Goal: Task Accomplishment & Management: Complete application form

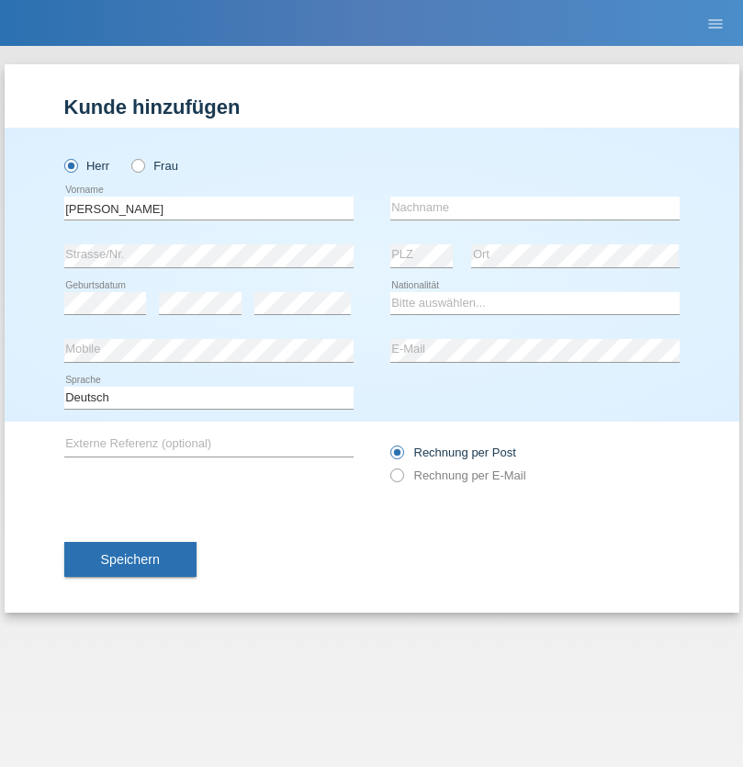
type input "Aaron Justin"
click at [534, 207] on input "text" at bounding box center [534, 207] width 289 height 23
type input "[PERSON_NAME]"
select select "IT"
select select "C"
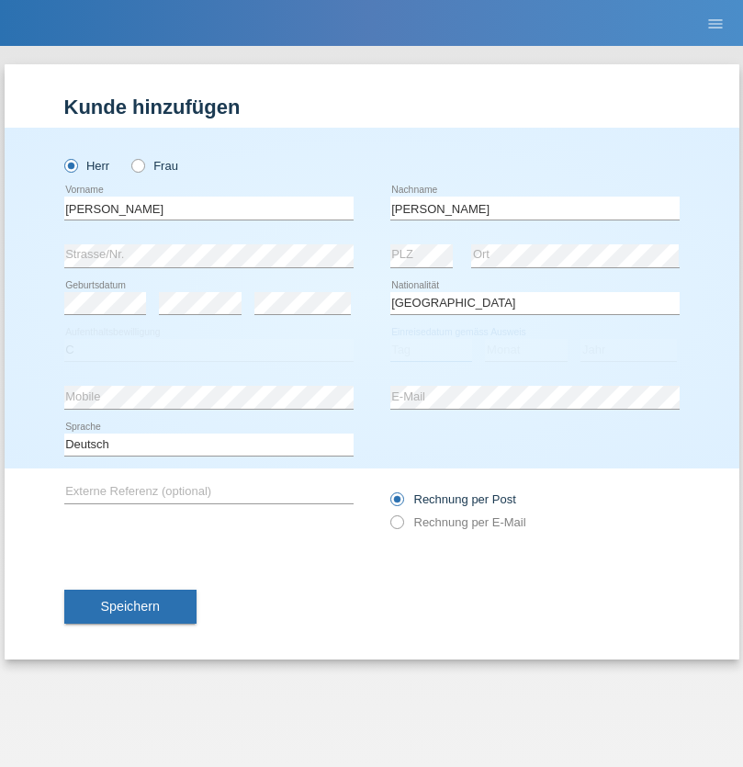
select select "02"
select select "05"
select select "2000"
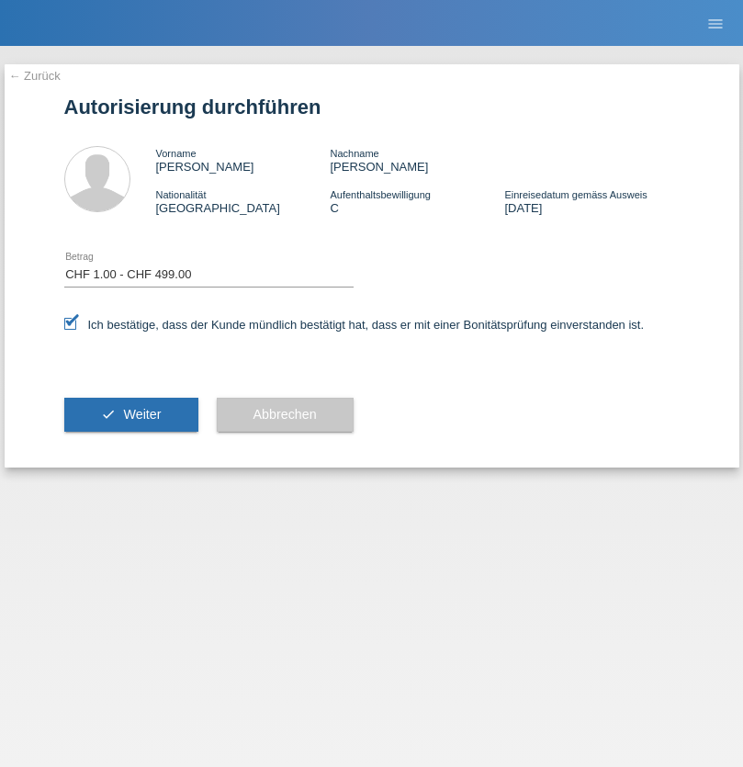
select select "1"
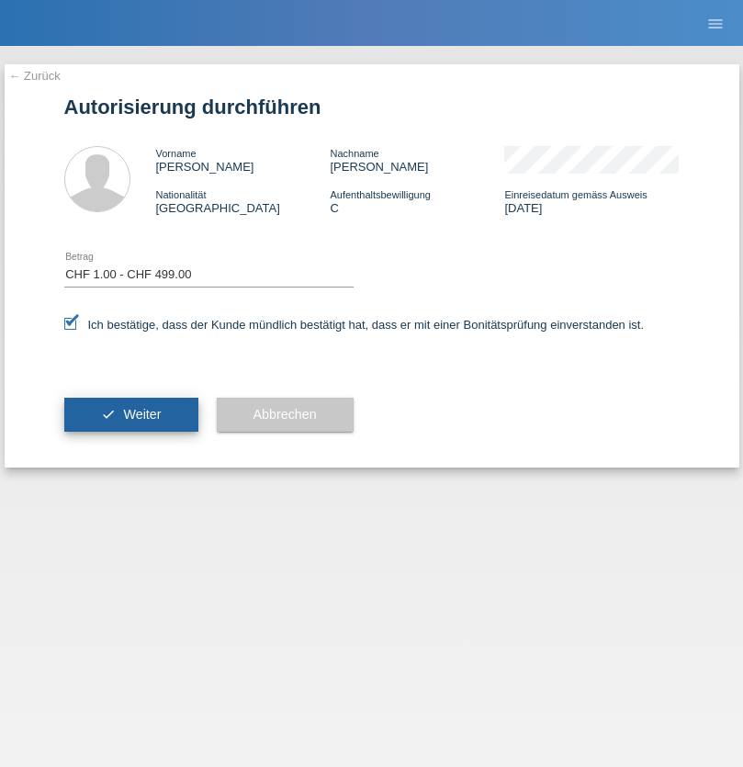
click at [130, 414] on span "Weiter" at bounding box center [142, 414] width 38 height 15
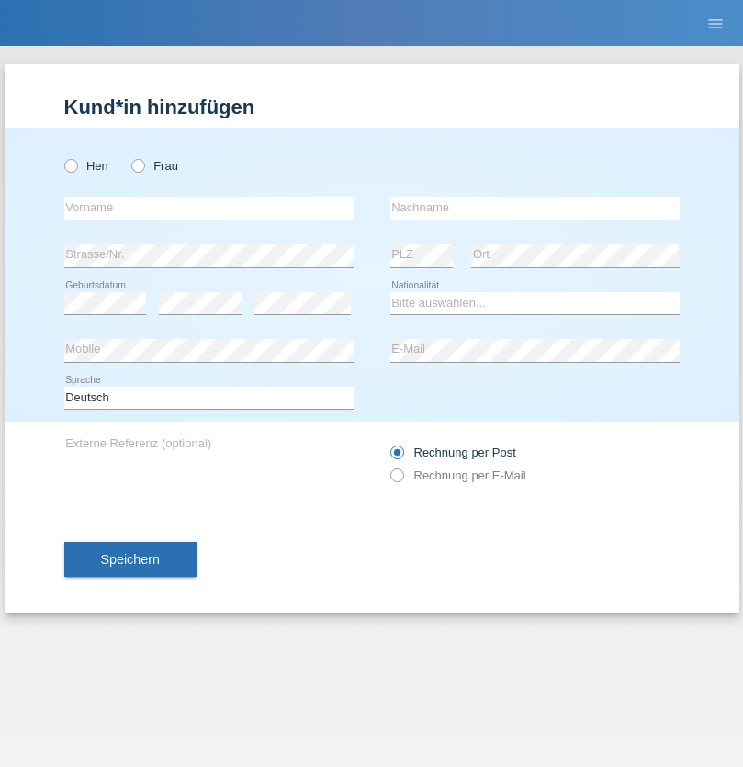
radio input "true"
click at [208, 207] on input "text" at bounding box center [208, 207] width 289 height 23
type input "[PERSON_NAME]"
click at [534, 207] on input "text" at bounding box center [534, 207] width 289 height 23
type input "silva"
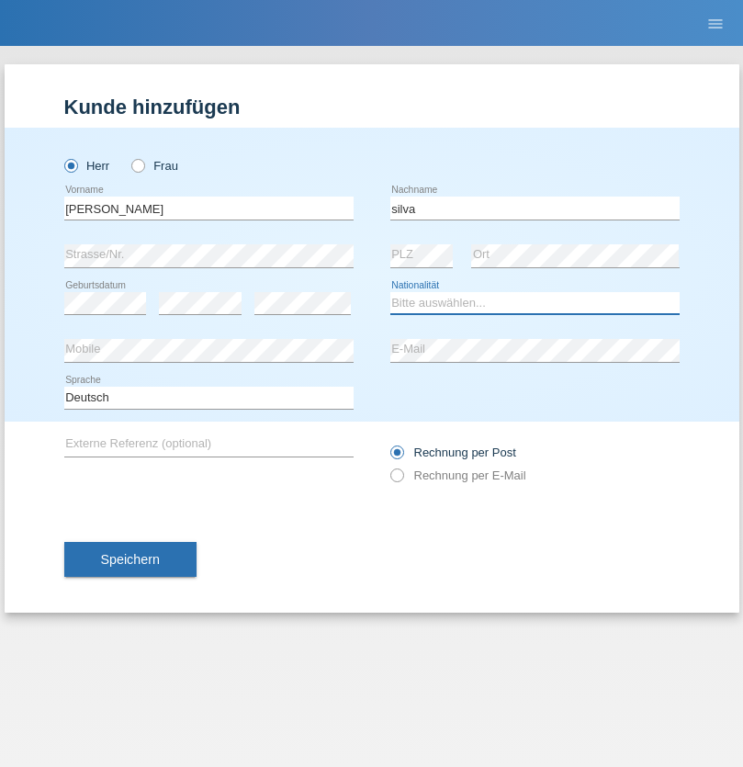
select select "CH"
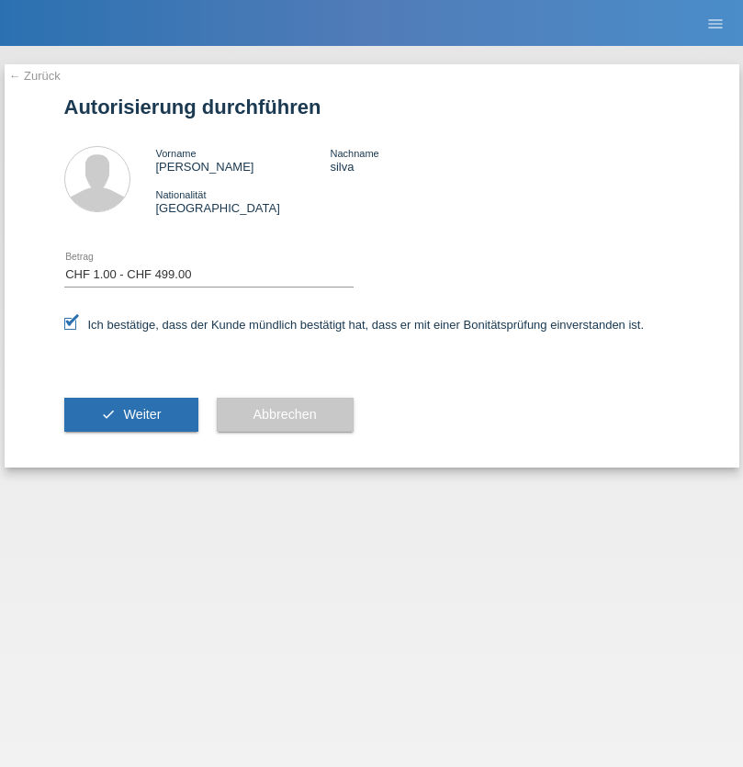
select select "1"
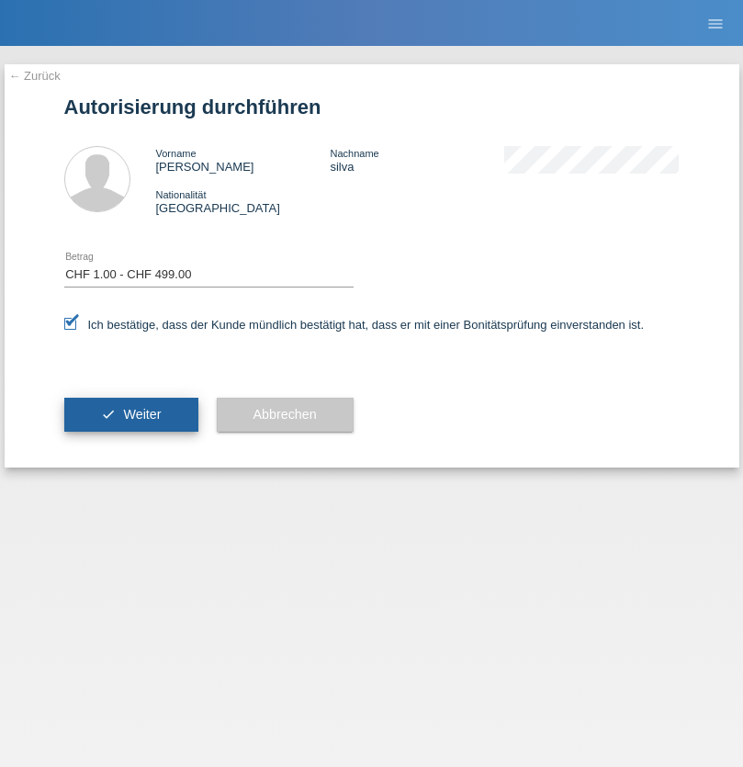
click at [130, 414] on span "Weiter" at bounding box center [142, 414] width 38 height 15
